Goal: Information Seeking & Learning: Understand process/instructions

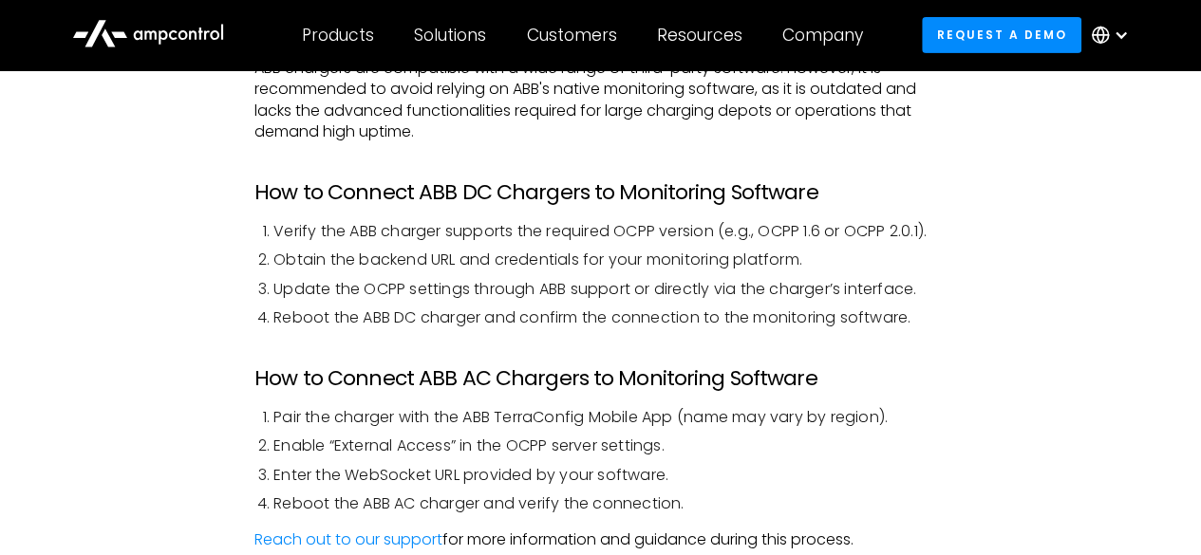
scroll to position [3133, 0]
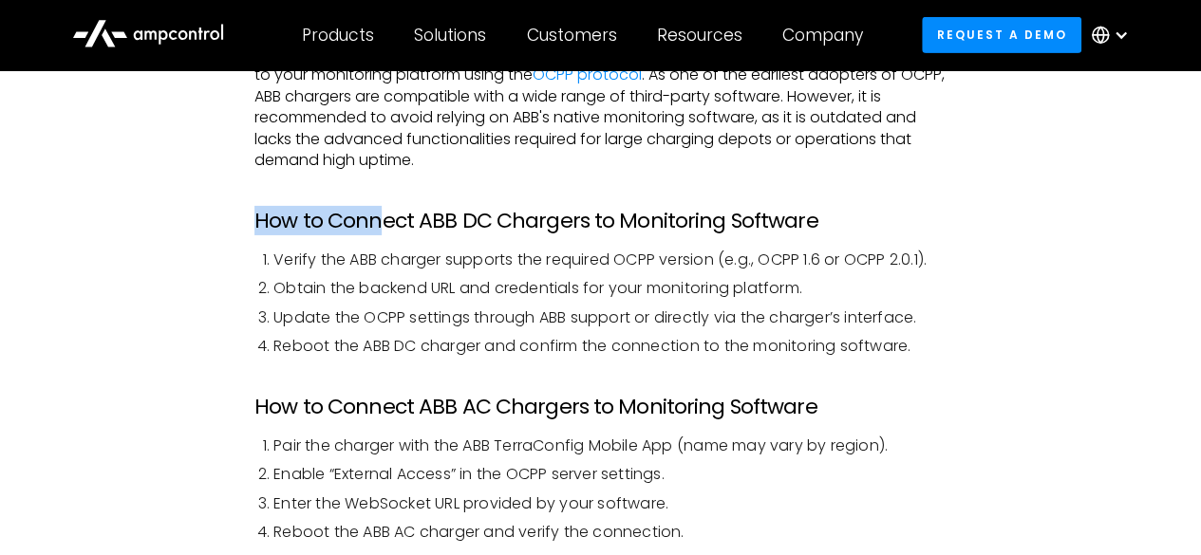
drag, startPoint x: 250, startPoint y: 220, endPoint x: 376, endPoint y: 234, distance: 127.0
drag, startPoint x: 384, startPoint y: 252, endPoint x: 374, endPoint y: 253, distance: 9.7
click at [383, 252] on li "Verify the ABB charger supports the required OCPP version (e.g., OCPP 1.6 or OC…" at bounding box center [609, 260] width 673 height 21
drag, startPoint x: 399, startPoint y: 255, endPoint x: 447, endPoint y: 253, distance: 48.5
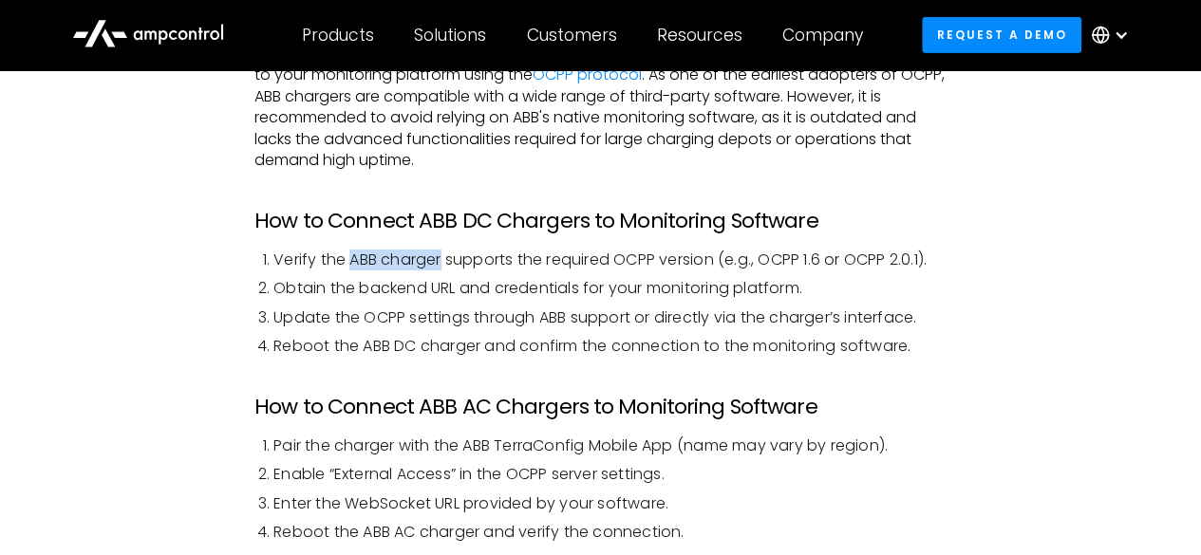
click at [445, 252] on li "Verify the ABB charger supports the required OCPP version (e.g., OCPP 1.6 or OC…" at bounding box center [609, 260] width 673 height 21
drag, startPoint x: 450, startPoint y: 257, endPoint x: 422, endPoint y: 274, distance: 33.2
click at [452, 259] on li "Verify the ABB charger supports the required OCPP version (e.g., OCPP 1.6 or OC…" at bounding box center [609, 260] width 673 height 21
click at [460, 261] on li "Verify the ABB charger supports the required OCPP version (e.g., OCPP 1.6 or OC…" at bounding box center [609, 260] width 673 height 21
click at [564, 261] on li "Verify the ABB charger supports the required OCPP version (e.g., OCPP 1.6 or OC…" at bounding box center [609, 260] width 673 height 21
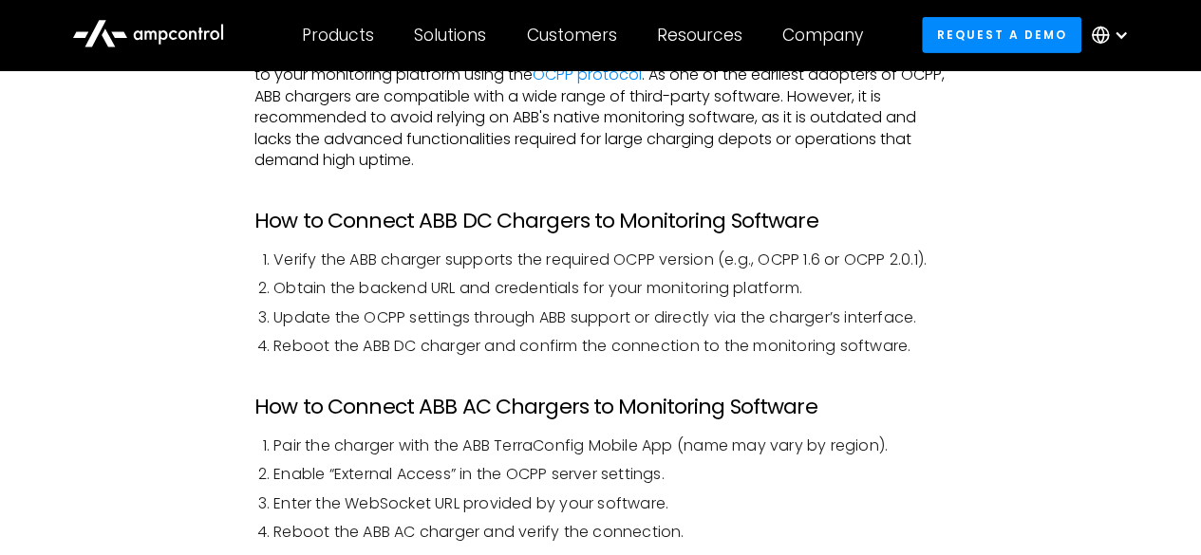
drag, startPoint x: 653, startPoint y: 265, endPoint x: 861, endPoint y: 264, distance: 207.9
click at [662, 265] on li "Verify the ABB charger supports the required OCPP version (e.g., OCPP 1.6 or OC…" at bounding box center [609, 260] width 673 height 21
click at [870, 264] on li "Verify the ABB charger supports the required OCPP version (e.g., OCPP 1.6 or OC…" at bounding box center [609, 260] width 673 height 21
click at [427, 288] on li "Obtain the backend URL and credentials for your monitoring platform." at bounding box center [609, 288] width 673 height 21
drag, startPoint x: 453, startPoint y: 293, endPoint x: 497, endPoint y: 295, distance: 44.7
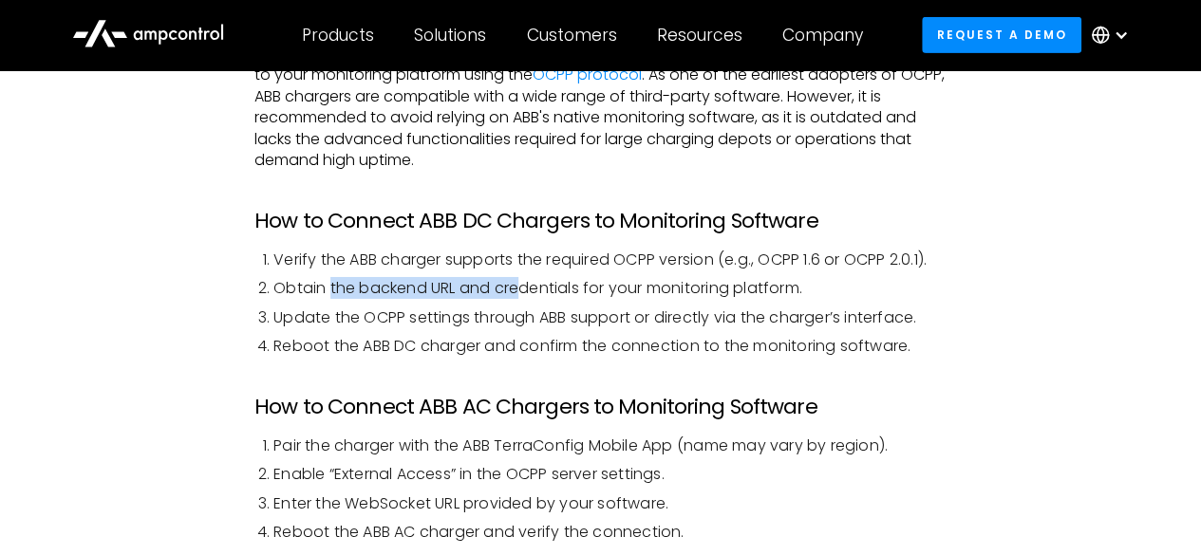
click at [519, 295] on li "Obtain the backend URL and credentials for your monitoring platform." at bounding box center [609, 288] width 673 height 21
click at [497, 295] on li "Obtain the backend URL and credentials for your monitoring platform." at bounding box center [609, 288] width 673 height 21
drag, startPoint x: 433, startPoint y: 291, endPoint x: 612, endPoint y: 290, distance: 179.4
click at [612, 290] on li "Obtain the backend URL and credentials for your monitoring platform." at bounding box center [609, 288] width 673 height 21
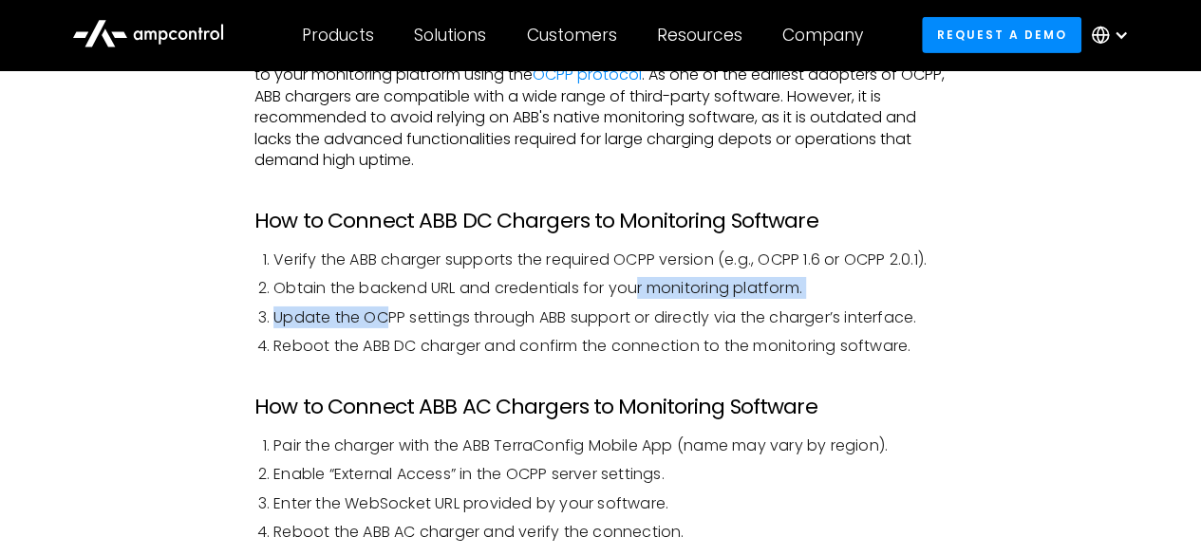
drag, startPoint x: 564, startPoint y: 296, endPoint x: 347, endPoint y: 314, distance: 217.2
click at [368, 310] on ol "Verify the ABB charger supports the required OCPP version (e.g., OCPP 1.6 or OC…" at bounding box center [600, 304] width 692 height 108
click at [347, 314] on li "Update the OCPP settings through ABB support or directly via the charger’s inte…" at bounding box center [609, 318] width 673 height 21
drag, startPoint x: 328, startPoint y: 318, endPoint x: 445, endPoint y: 318, distance: 116.8
click at [445, 318] on li "Update the OCPP settings through ABB support or directly via the charger’s inte…" at bounding box center [609, 318] width 673 height 21
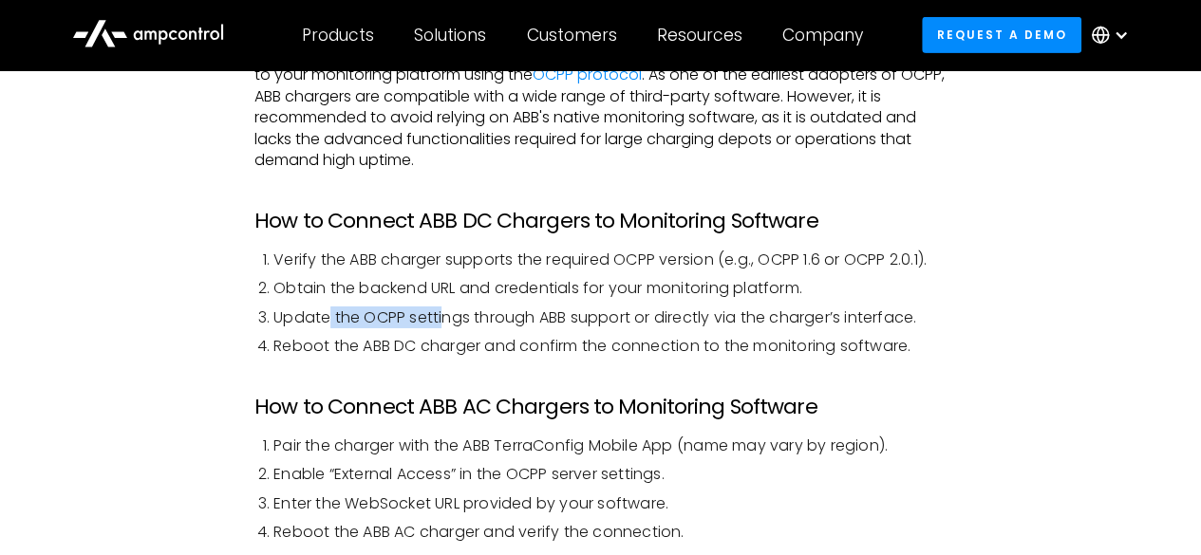
click at [444, 318] on li "Update the OCPP settings through ABB support or directly via the charger’s inte…" at bounding box center [609, 318] width 673 height 21
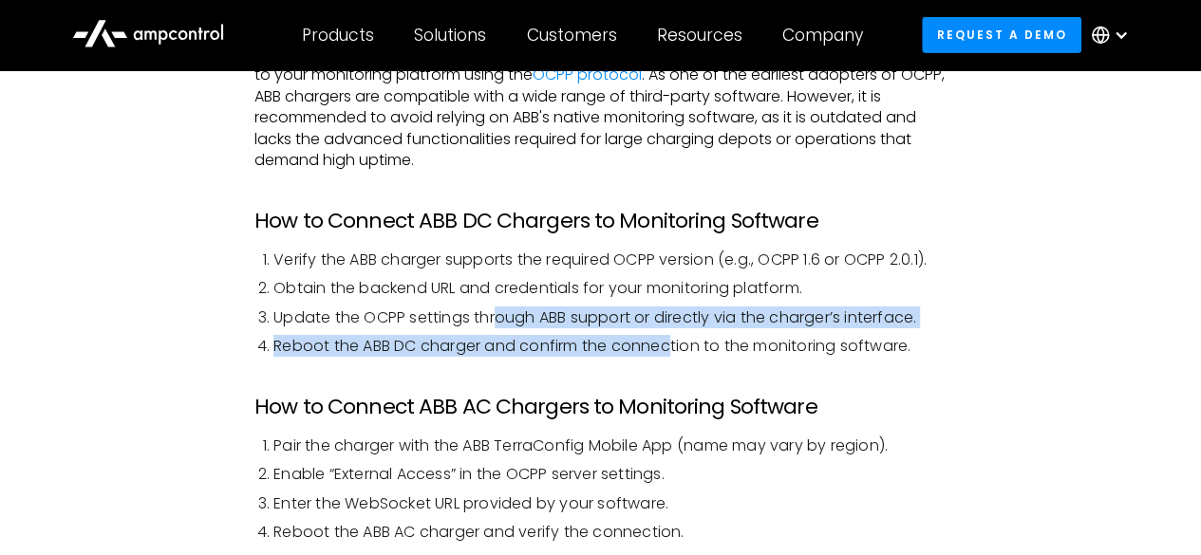
drag, startPoint x: 506, startPoint y: 316, endPoint x: 666, endPoint y: 329, distance: 160.1
click at [669, 331] on ol "Verify the ABB charger supports the required OCPP version (e.g., OCPP 1.6 or OC…" at bounding box center [600, 304] width 692 height 108
drag, startPoint x: 666, startPoint y: 329, endPoint x: 605, endPoint y: 320, distance: 61.5
click at [665, 329] on ol "Verify the ABB charger supports the required OCPP version (e.g., OCPP 1.6 or OC…" at bounding box center [600, 304] width 692 height 108
click at [570, 310] on li "Update the OCPP settings through ABB support or directly via the charger’s inte…" at bounding box center [609, 318] width 673 height 21
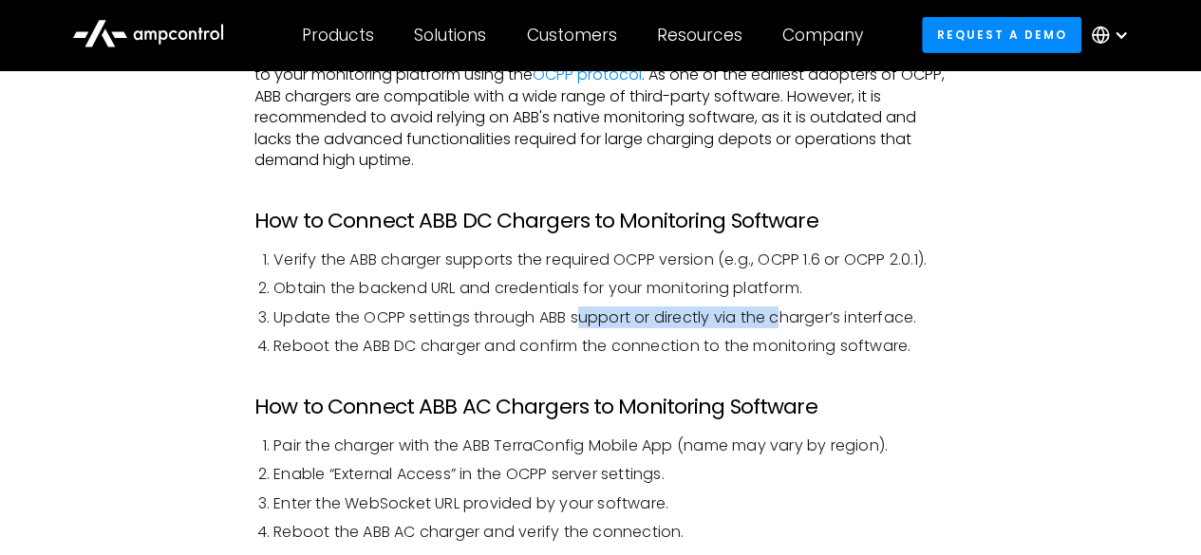
drag, startPoint x: 590, startPoint y: 322, endPoint x: 807, endPoint y: 318, distance: 217.4
click at [794, 318] on li "Update the OCPP settings through ABB support or directly via the charger’s inte…" at bounding box center [609, 318] width 673 height 21
click at [808, 317] on li "Update the OCPP settings through ABB support or directly via the charger’s inte…" at bounding box center [609, 318] width 673 height 21
click at [900, 325] on li "Update the OCPP settings through ABB support or directly via the charger’s inte…" at bounding box center [609, 318] width 673 height 21
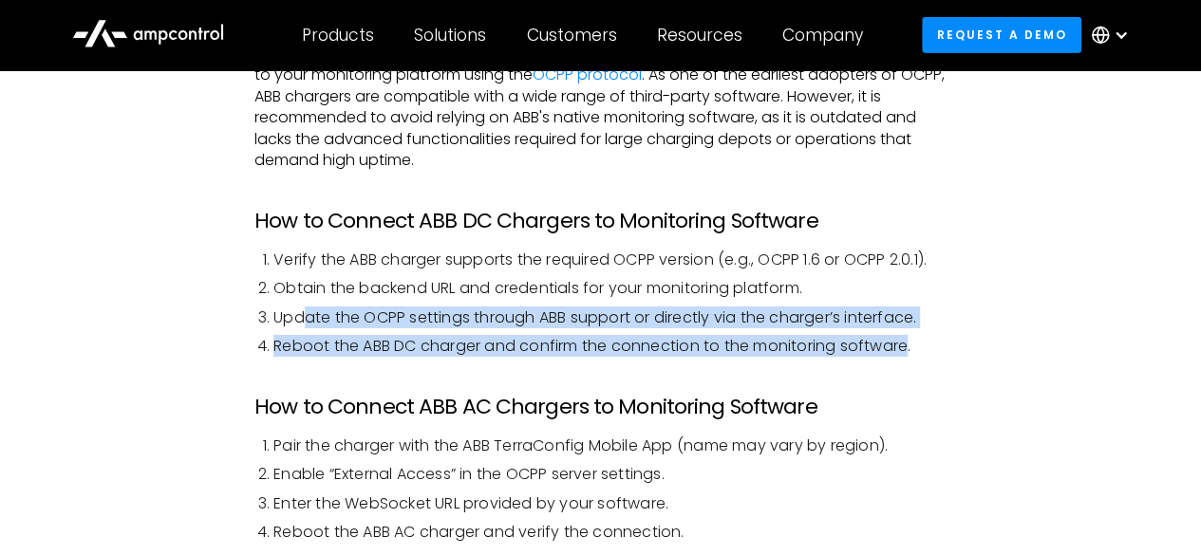
drag, startPoint x: 913, startPoint y: 343, endPoint x: 305, endPoint y: 322, distance: 608.9
click at [305, 322] on ol "Verify the ABB charger supports the required OCPP version (e.g., OCPP 1.6 or OC…" at bounding box center [600, 304] width 692 height 108
drag, startPoint x: 333, startPoint y: 326, endPoint x: 377, endPoint y: 338, distance: 45.4
click at [335, 326] on li "Update the OCPP settings through ABB support or directly via the charger’s inte…" at bounding box center [609, 318] width 673 height 21
click at [576, 348] on li "Reboot the ABB DC charger and confirm the connection to the monitoring software." at bounding box center [609, 346] width 673 height 21
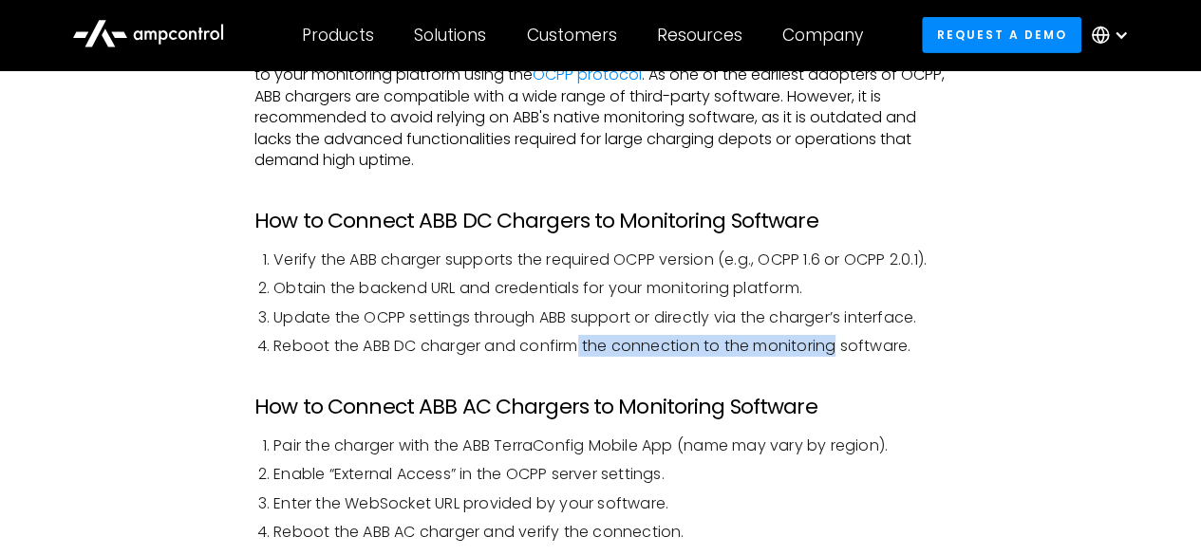
drag, startPoint x: 575, startPoint y: 348, endPoint x: 847, endPoint y: 347, distance: 271.5
click at [845, 347] on li "Reboot the ABB DC charger and confirm the connection to the monitoring software." at bounding box center [609, 346] width 673 height 21
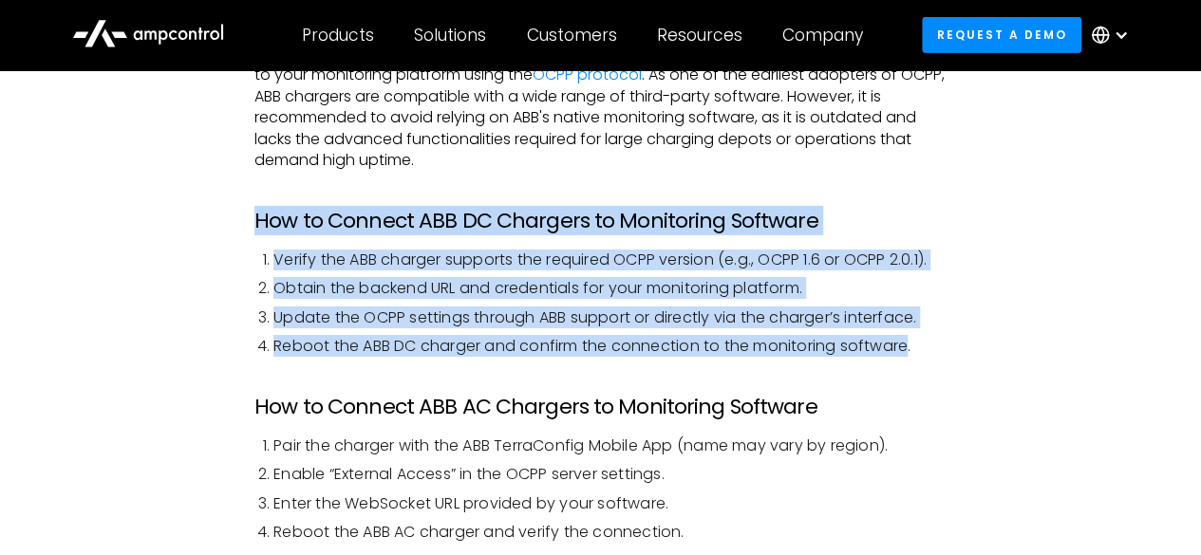
drag, startPoint x: 912, startPoint y: 347, endPoint x: 244, endPoint y: 208, distance: 682.6
copy div "How to Connect ABB DC Chargers to Monitoring Software Verify the ABB charger su…"
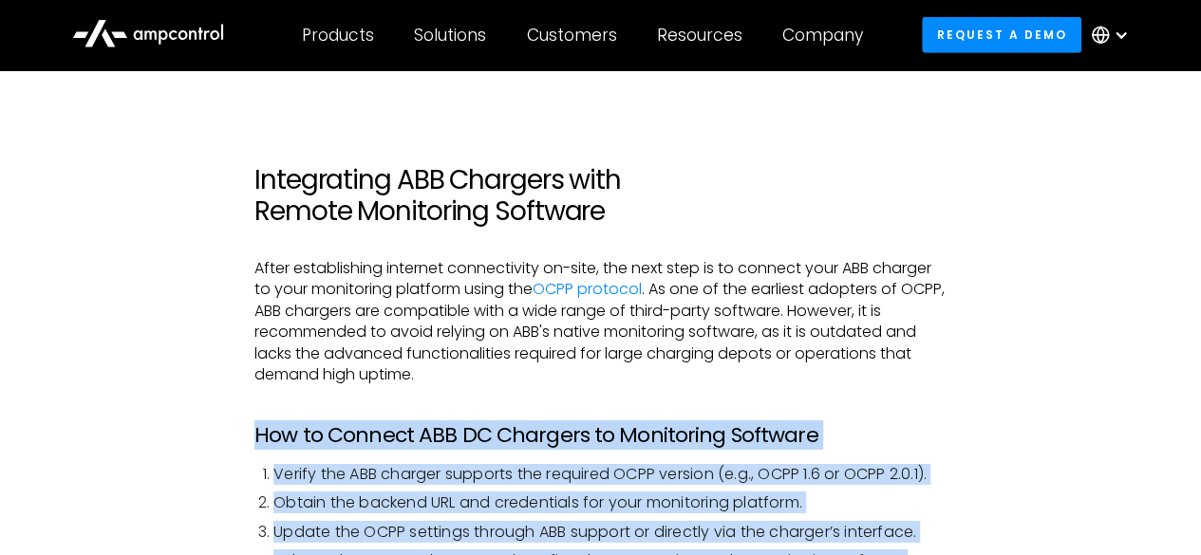
scroll to position [2943, 0]
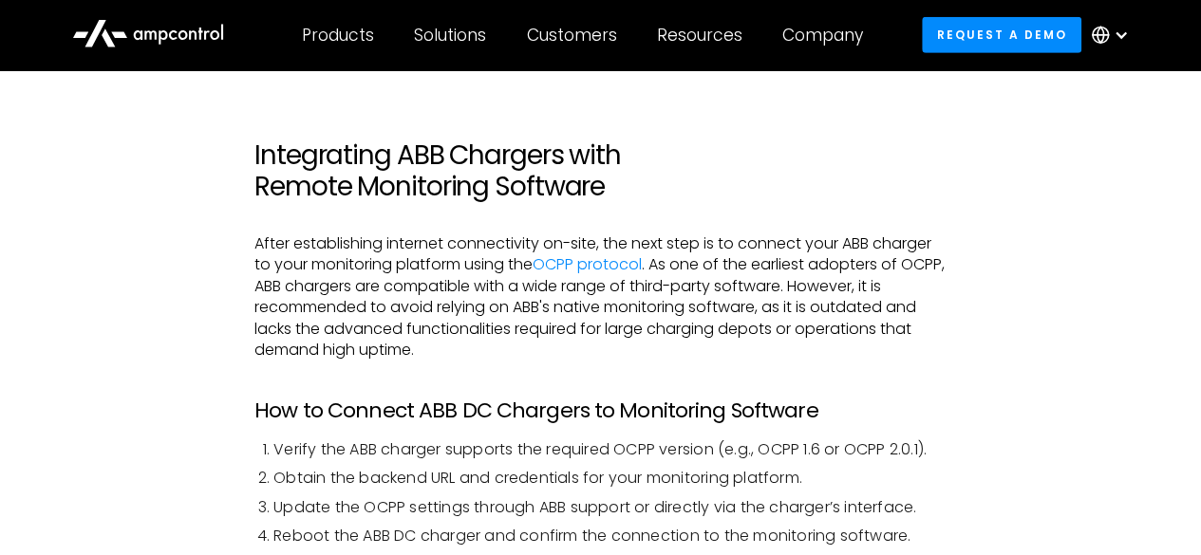
click at [335, 252] on p "After establishing internet connectivity on-site, the next step is to connect y…" at bounding box center [600, 297] width 692 height 127
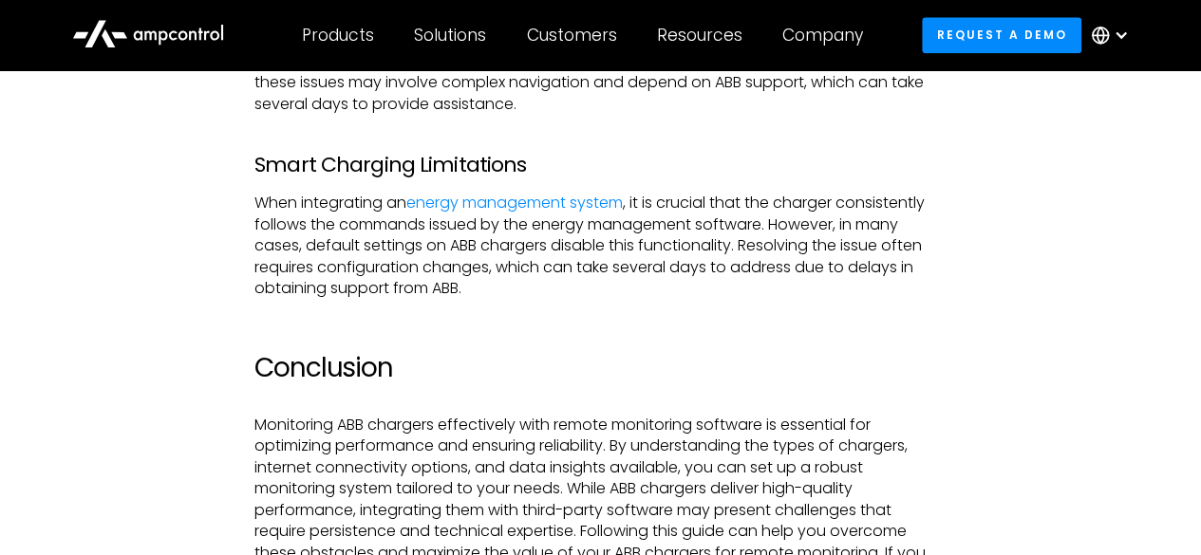
scroll to position [4652, 0]
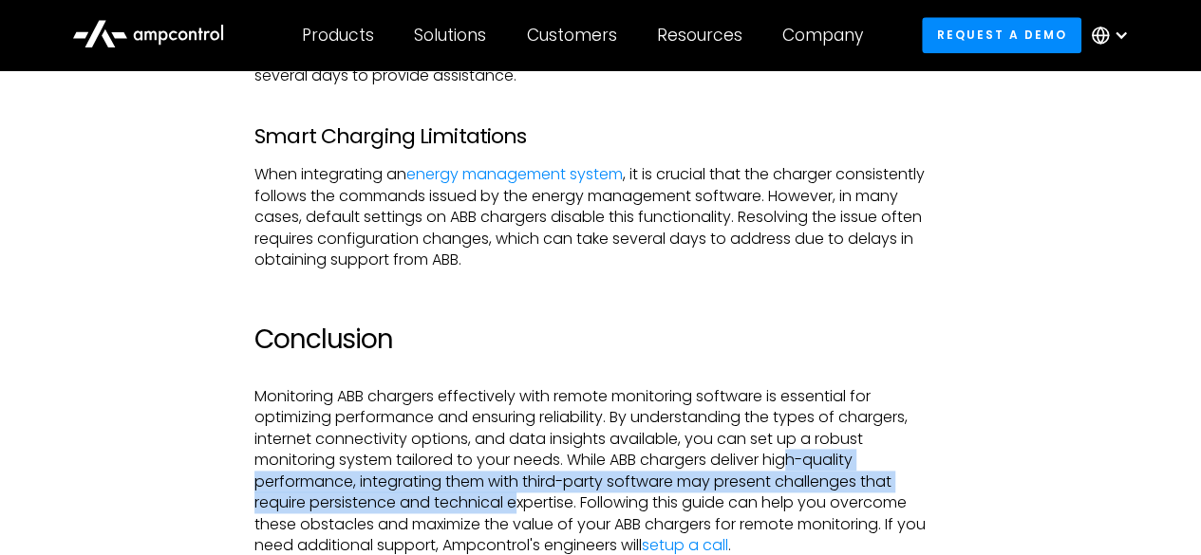
drag, startPoint x: 792, startPoint y: 487, endPoint x: 504, endPoint y: 523, distance: 289.9
click at [519, 521] on p "Monitoring ABB chargers effectively with remote monitoring software is essentia…" at bounding box center [600, 471] width 692 height 170
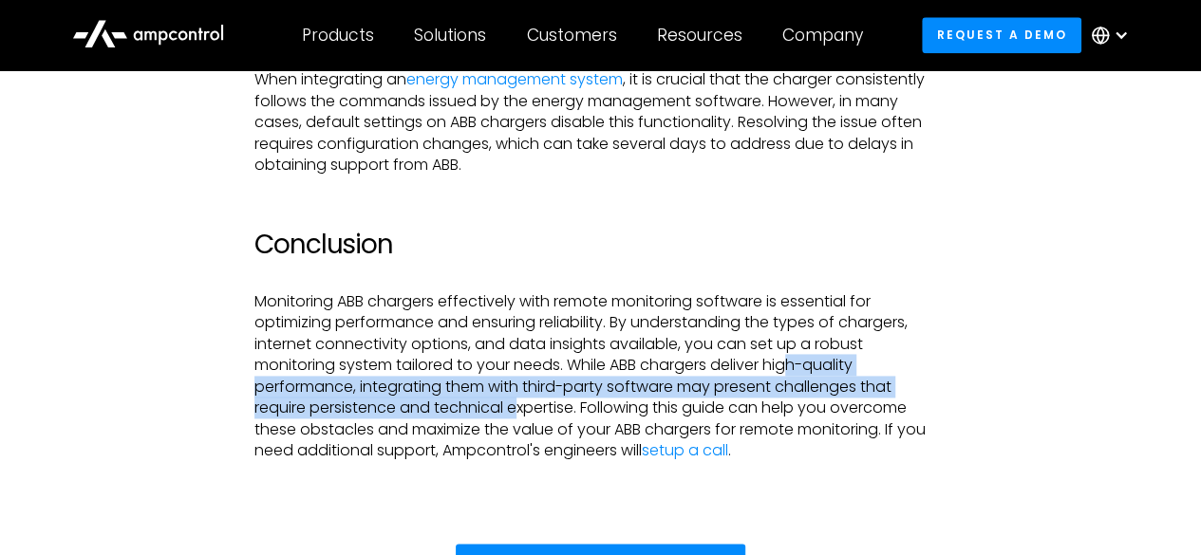
click at [523, 436] on p "Monitoring ABB chargers effectively with remote monitoring software is essentia…" at bounding box center [600, 376] width 692 height 170
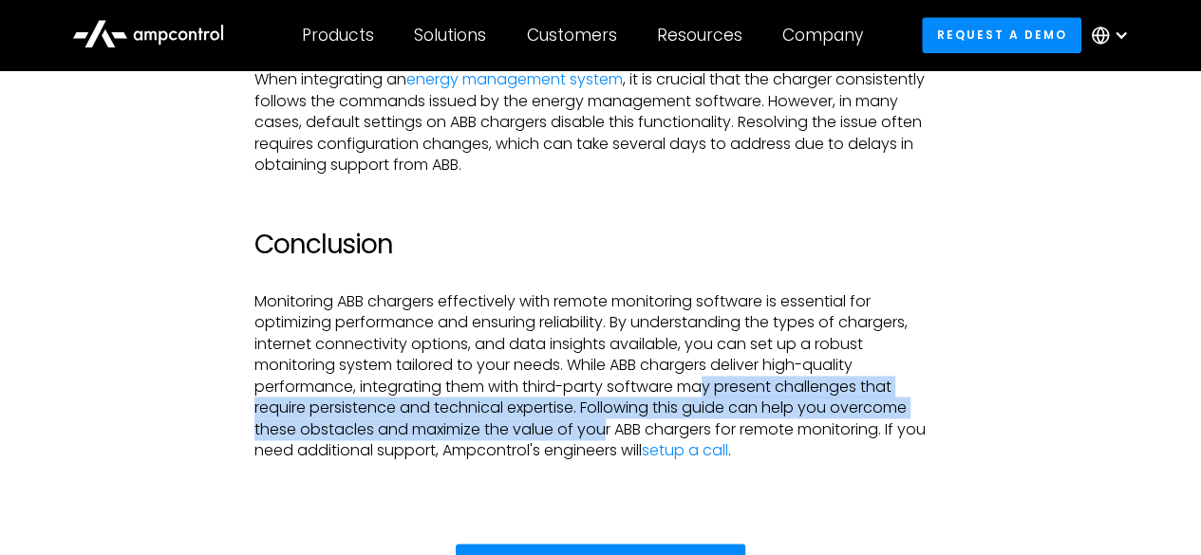
drag, startPoint x: 639, startPoint y: 431, endPoint x: 704, endPoint y: 407, distance: 69.7
click at [704, 407] on p "Monitoring ABB chargers effectively with remote monitoring software is essentia…" at bounding box center [600, 376] width 692 height 170
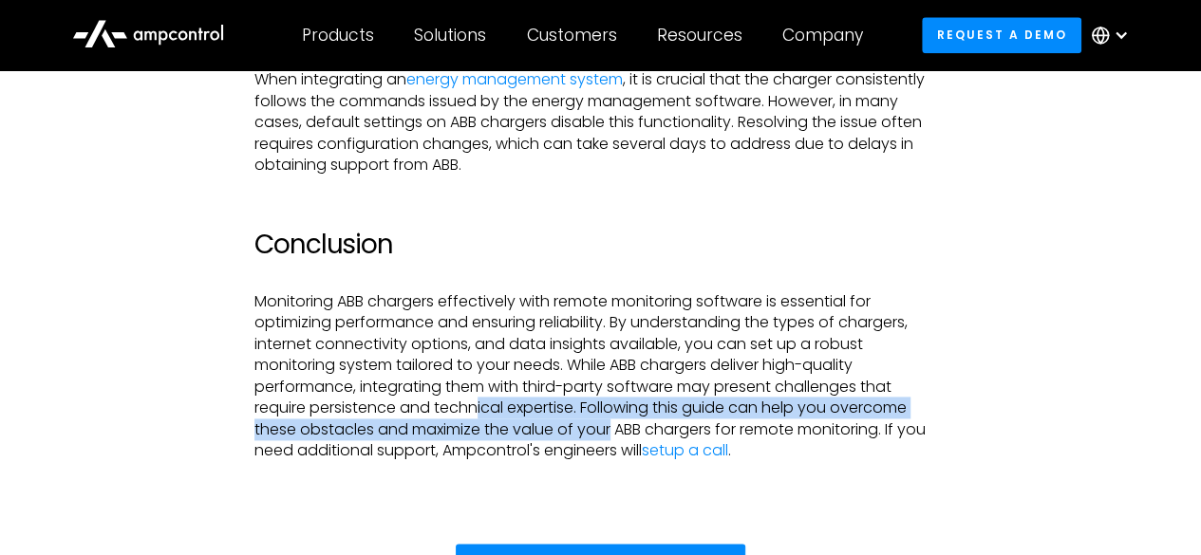
drag, startPoint x: 481, startPoint y: 433, endPoint x: 535, endPoint y: 448, distance: 55.3
click at [547, 447] on p "Monitoring ABB chargers effectively with remote monitoring software is essentia…" at bounding box center [600, 376] width 692 height 170
click at [520, 448] on p "Monitoring ABB chargers effectively with remote monitoring software is essentia…" at bounding box center [600, 376] width 692 height 170
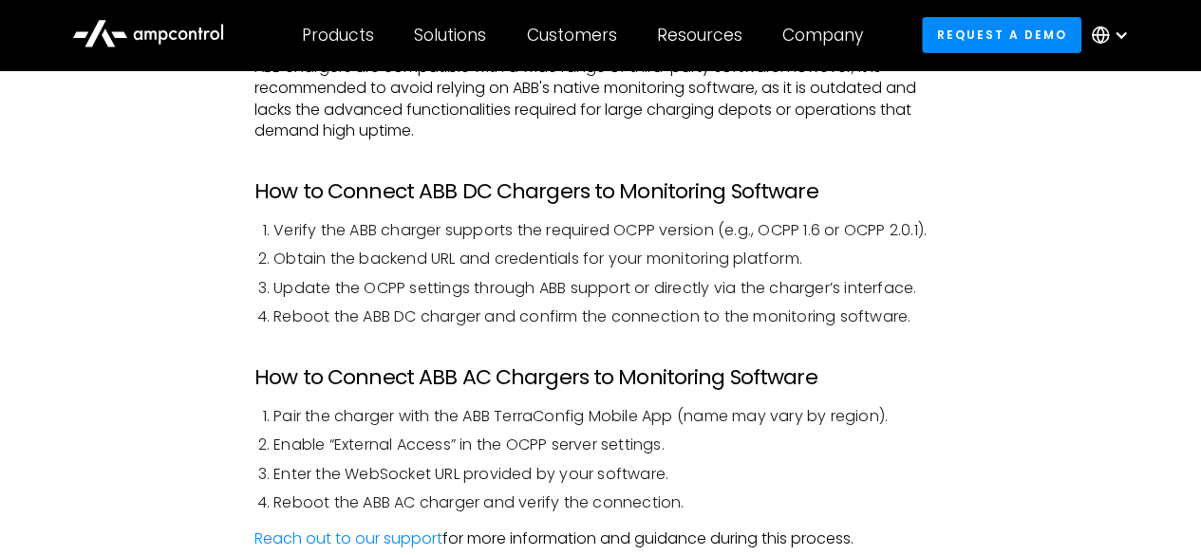
scroll to position [3133, 0]
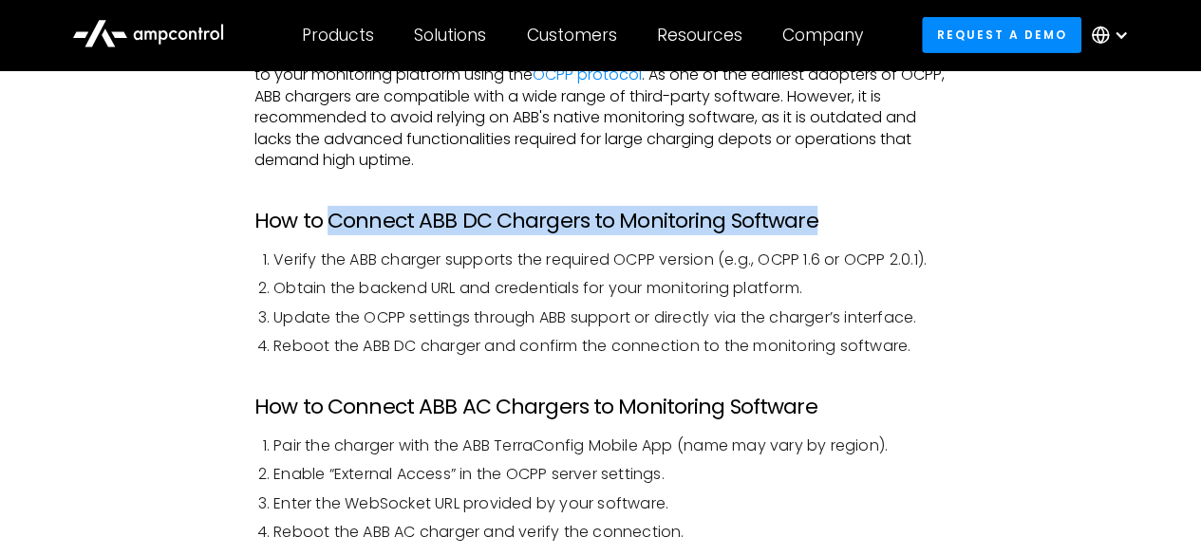
drag, startPoint x: 328, startPoint y: 219, endPoint x: 845, endPoint y: 209, distance: 516.6
click at [845, 209] on h3 "How to Connect ABB DC Chargers to Monitoring Software" at bounding box center [600, 221] width 692 height 25
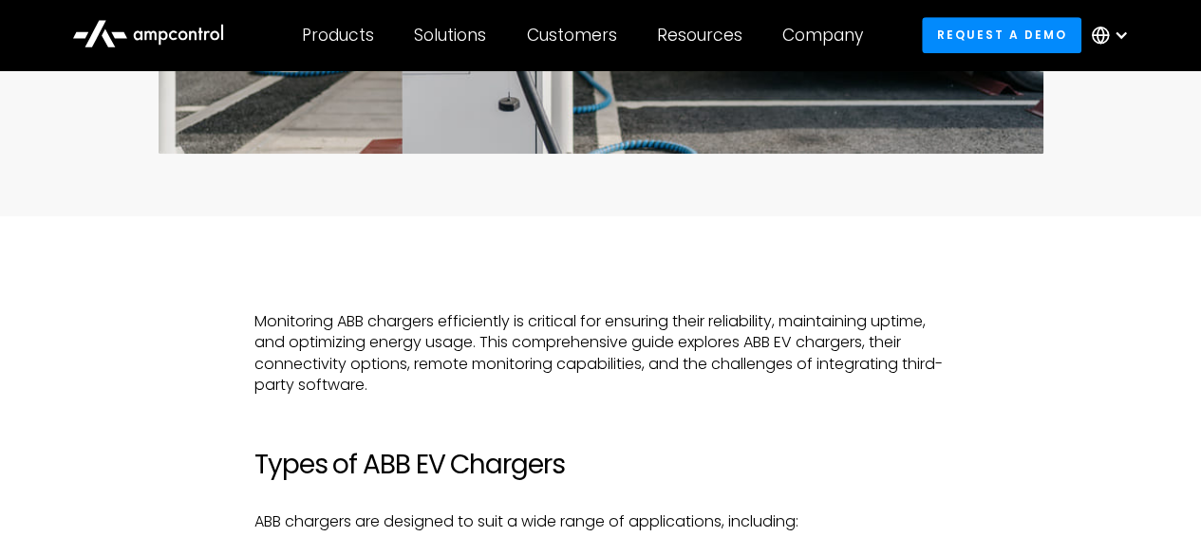
scroll to position [760, 0]
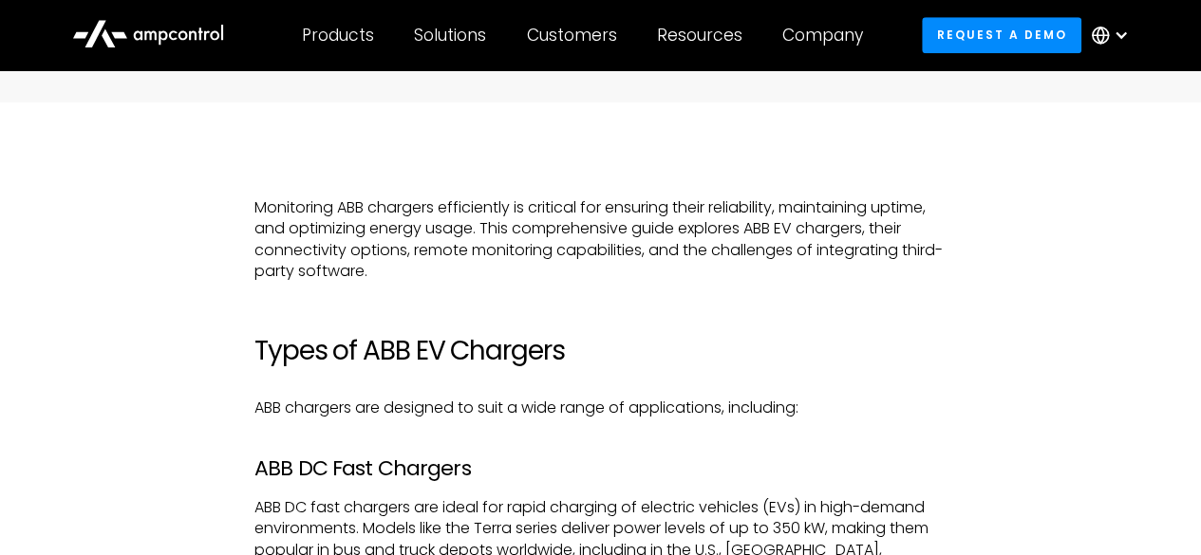
click at [506, 402] on p "ABB chargers are designed to suit a wide range of applications, including:" at bounding box center [600, 408] width 692 height 21
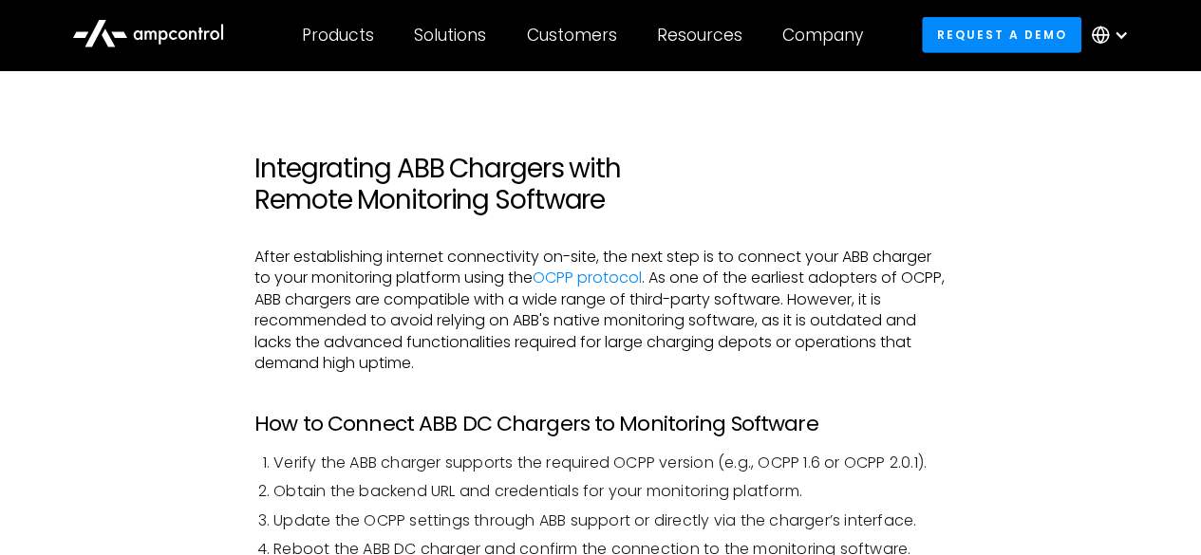
click at [463, 407] on div "Monitoring ABB chargers efficiently is critical for ensuring their reliability,…" at bounding box center [600, 171] width 692 height 4288
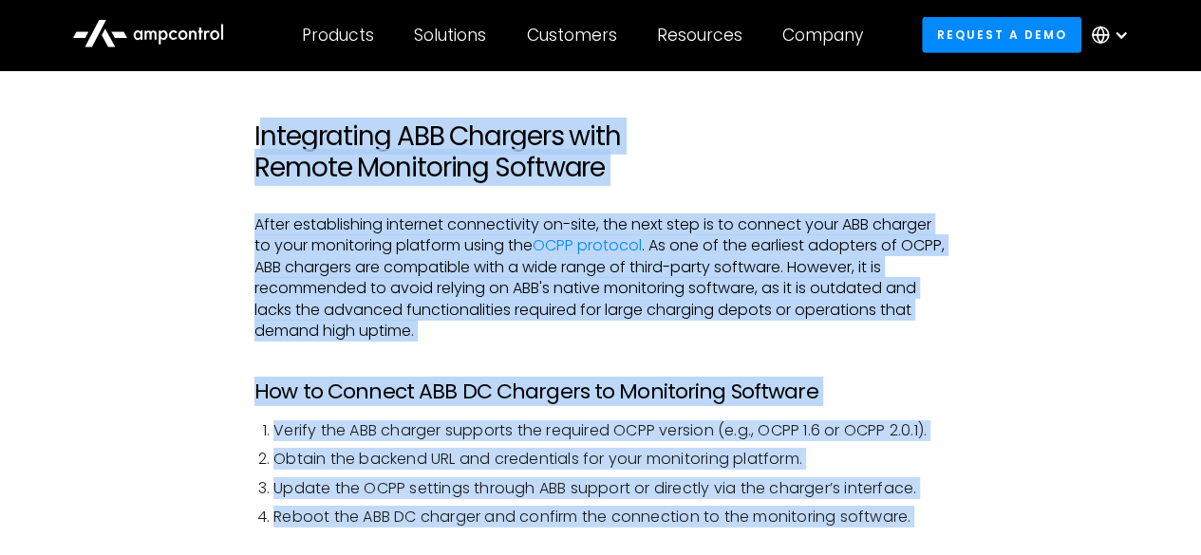
scroll to position [3300, 0]
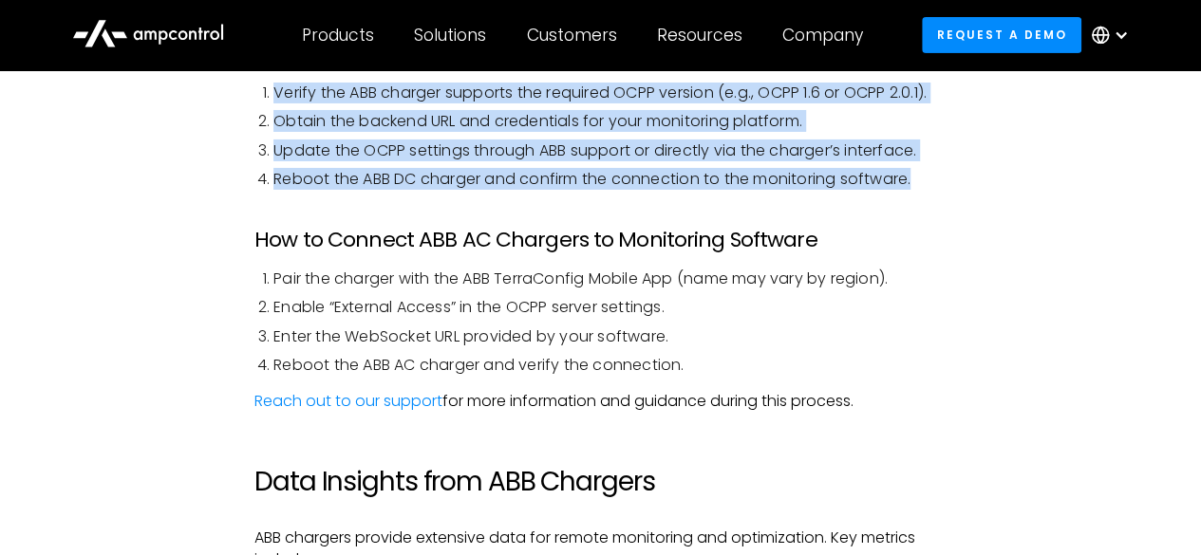
drag, startPoint x: 258, startPoint y: 168, endPoint x: 934, endPoint y: 181, distance: 676.1
copy div "ntegrating ABB Chargers with Remote Monitoring Software After establishing inte…"
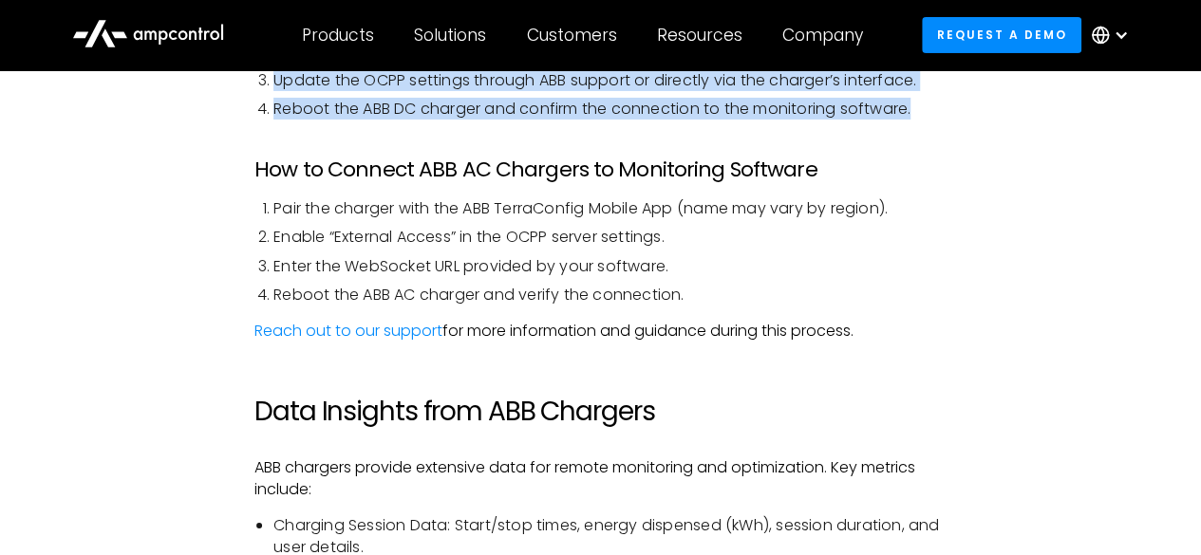
scroll to position [3395, 0]
